Goal: Entertainment & Leisure: Consume media (video, audio)

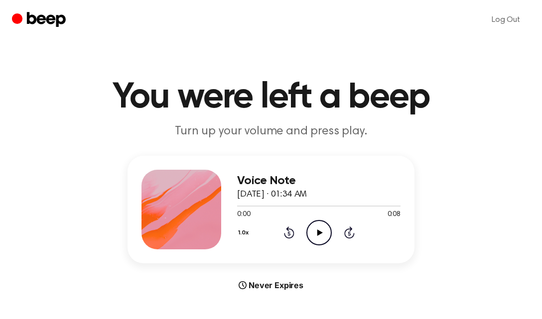
click at [313, 235] on icon "Play Audio" at bounding box center [318, 232] width 25 height 25
click at [316, 233] on icon "Play Audio" at bounding box center [318, 232] width 25 height 25
click at [324, 233] on icon "Play Audio" at bounding box center [318, 232] width 25 height 25
click at [316, 241] on icon "Play Audio" at bounding box center [318, 232] width 25 height 25
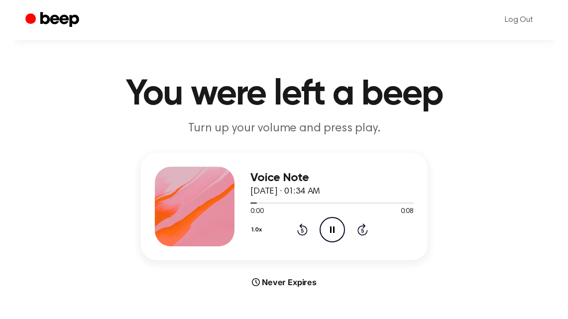
scroll to position [13, 0]
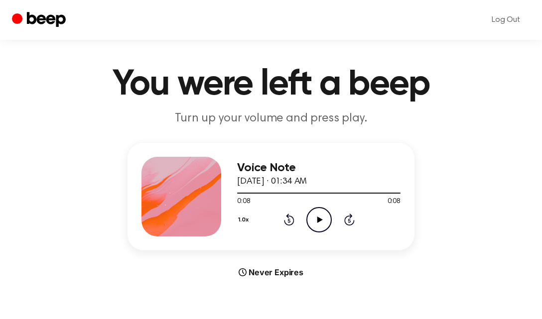
click at [313, 212] on icon "Play Audio" at bounding box center [318, 219] width 25 height 25
drag, startPoint x: 321, startPoint y: 243, endPoint x: 324, endPoint y: 223, distance: 20.6
click at [321, 242] on div "Voice Note January 16, 2024 · 01:34 AM 0:08 0:08 Your browser does not support …" at bounding box center [270, 197] width 287 height 108
click at [323, 223] on icon "Play Audio" at bounding box center [318, 219] width 25 height 25
click at [319, 223] on icon "Play Audio" at bounding box center [318, 219] width 25 height 25
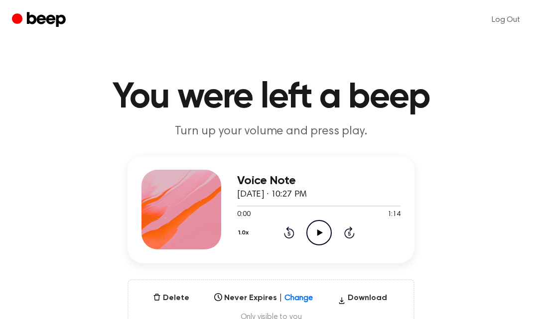
click at [313, 226] on icon "Play Audio" at bounding box center [318, 232] width 25 height 25
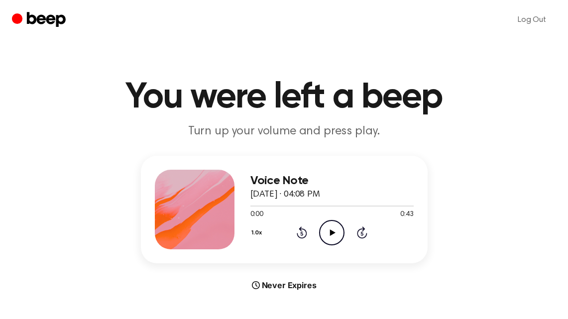
click at [338, 225] on icon "Play Audio" at bounding box center [331, 232] width 25 height 25
click at [301, 228] on icon at bounding box center [302, 233] width 10 height 12
click at [302, 229] on icon at bounding box center [302, 233] width 10 height 12
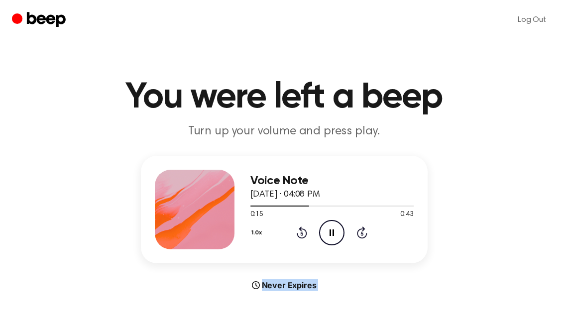
scroll to position [8, 0]
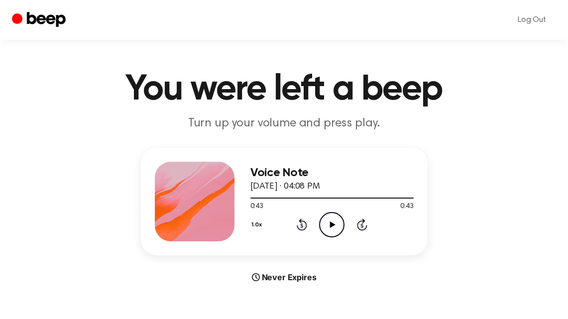
click at [333, 240] on div "Voice Note August 4, 2025 · 04:08 PM 0:43 0:43 Your browser does not support th…" at bounding box center [332, 202] width 163 height 80
click at [331, 237] on div "Voice Note August 4, 2025 · 04:08 PM 0:43 0:43 Your browser does not support th…" at bounding box center [332, 202] width 163 height 80
click at [331, 226] on icon at bounding box center [332, 225] width 5 height 6
click at [330, 222] on icon "Play Audio" at bounding box center [331, 224] width 25 height 25
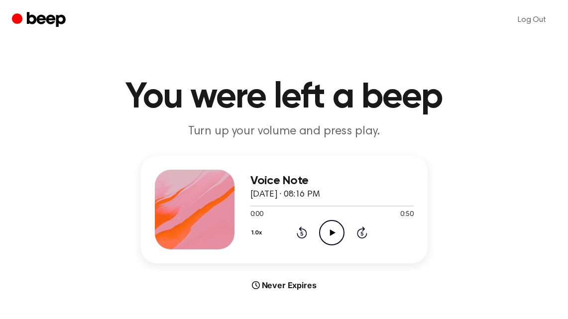
drag, startPoint x: 336, startPoint y: 233, endPoint x: 352, endPoint y: 233, distance: 15.4
click at [336, 233] on icon "Play Audio" at bounding box center [331, 232] width 25 height 25
click at [335, 228] on icon "Play Audio" at bounding box center [331, 232] width 25 height 25
drag, startPoint x: 325, startPoint y: 236, endPoint x: 348, endPoint y: 189, distance: 51.9
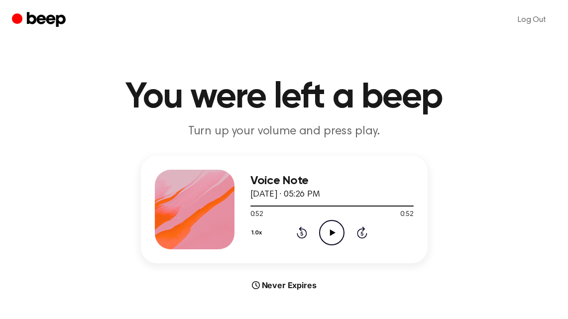
click at [325, 235] on icon "Play Audio" at bounding box center [331, 232] width 25 height 25
click at [334, 229] on icon "Play Audio" at bounding box center [331, 232] width 25 height 25
